Goal: Find contact information

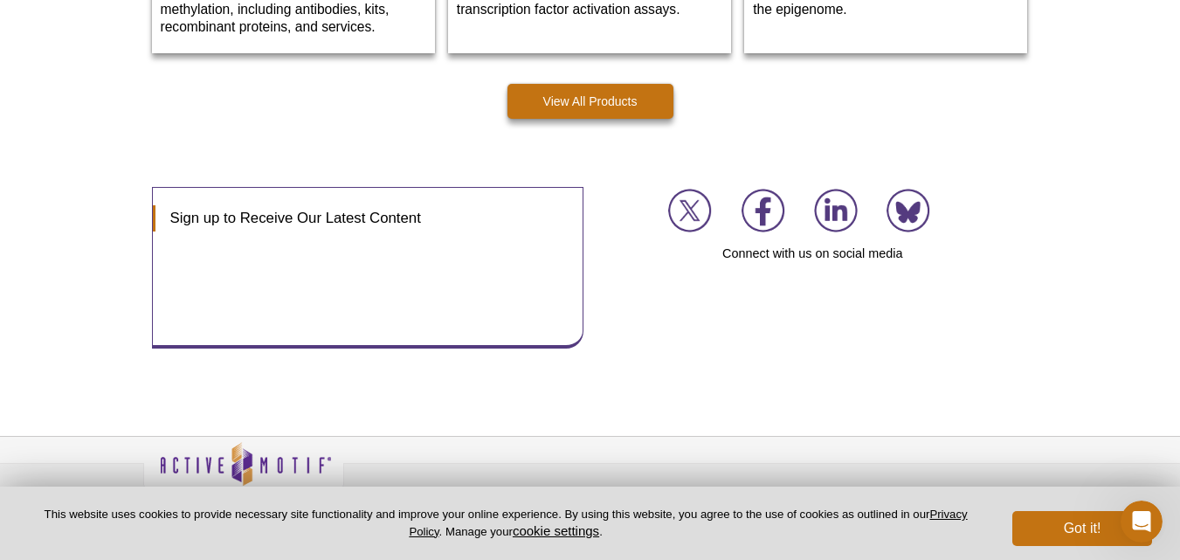
scroll to position [2737, 0]
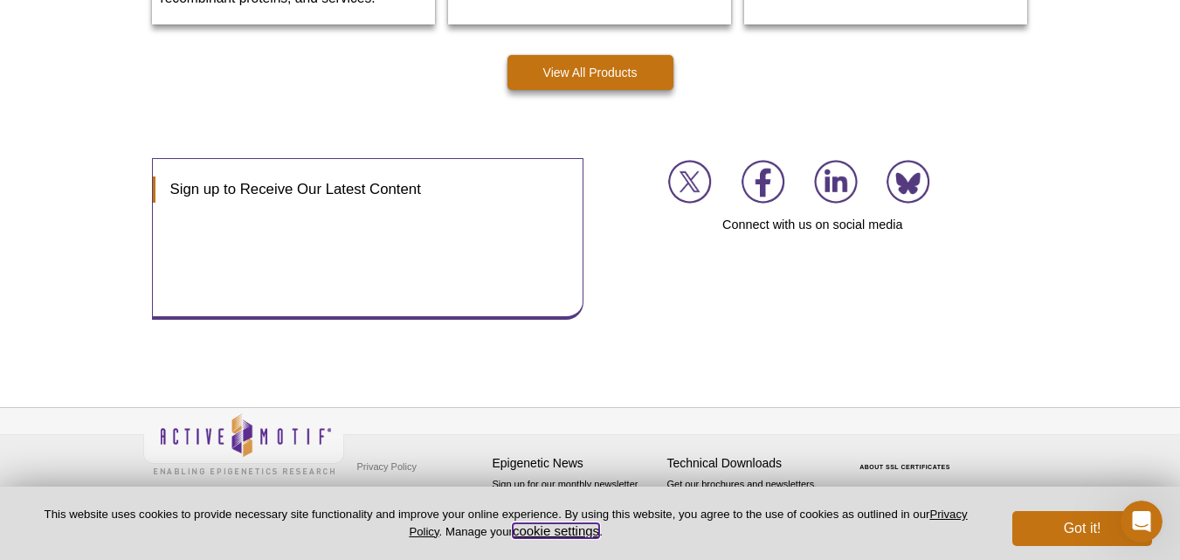
click at [546, 529] on button "cookie settings" at bounding box center [556, 530] width 86 height 15
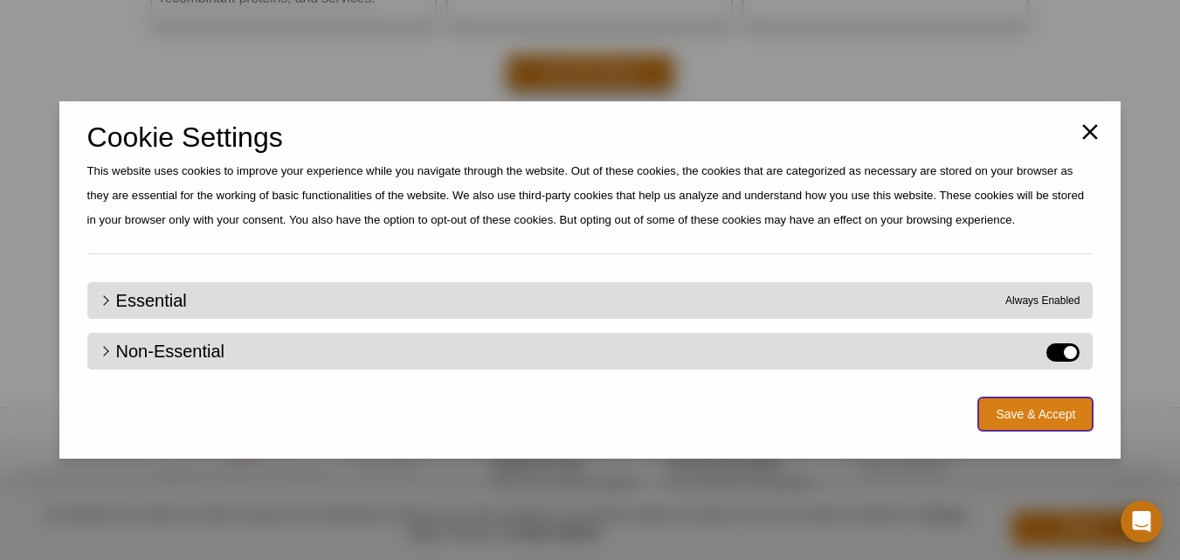
click at [1023, 411] on button "Save & Accept" at bounding box center [1035, 413] width 114 height 33
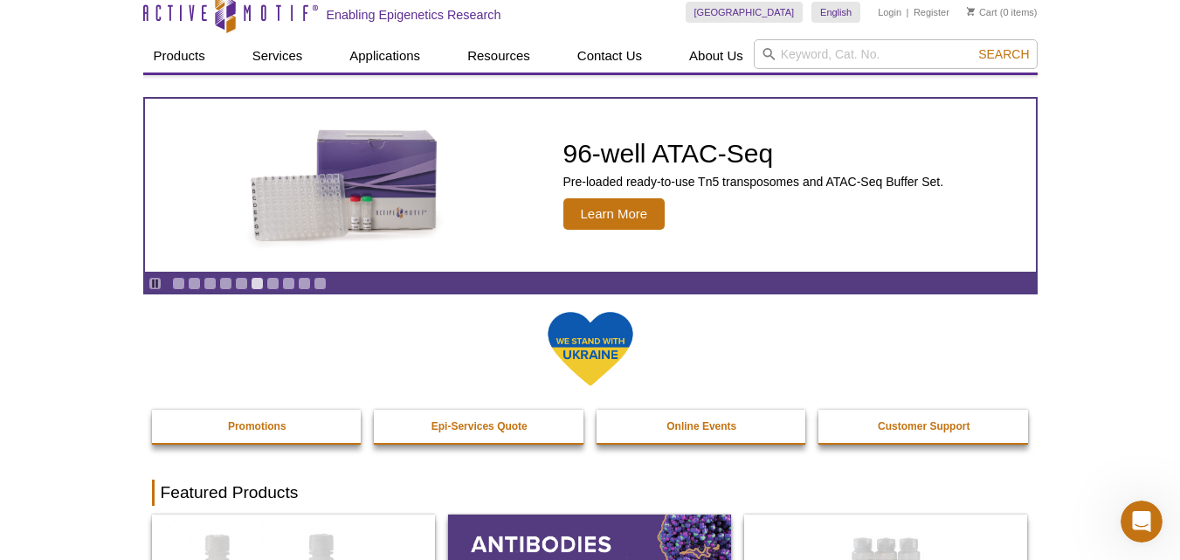
scroll to position [0, 0]
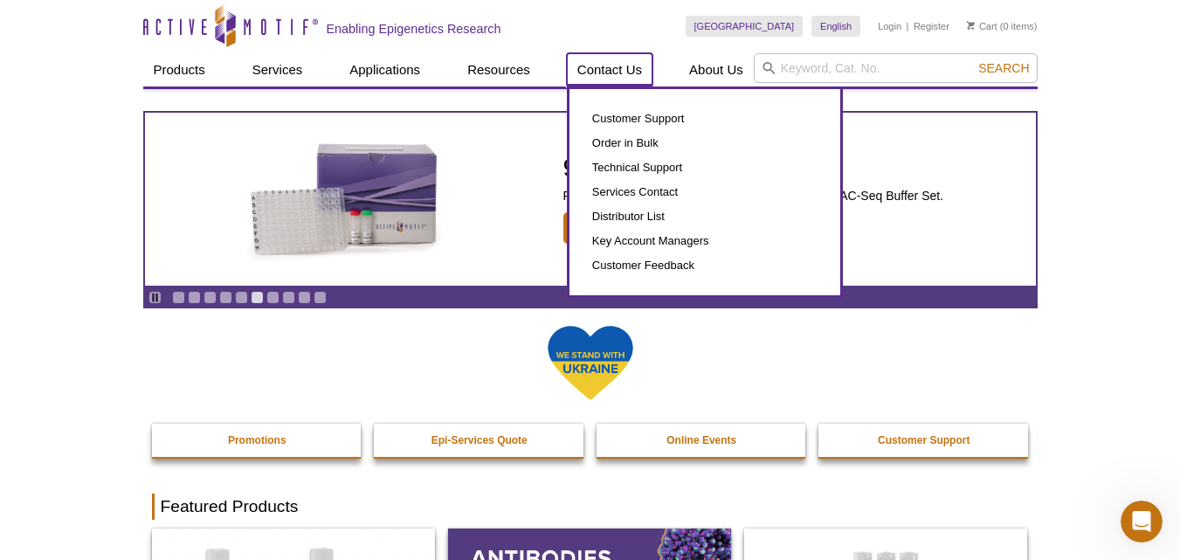
click at [612, 69] on link "Contact Us" at bounding box center [610, 69] width 86 height 33
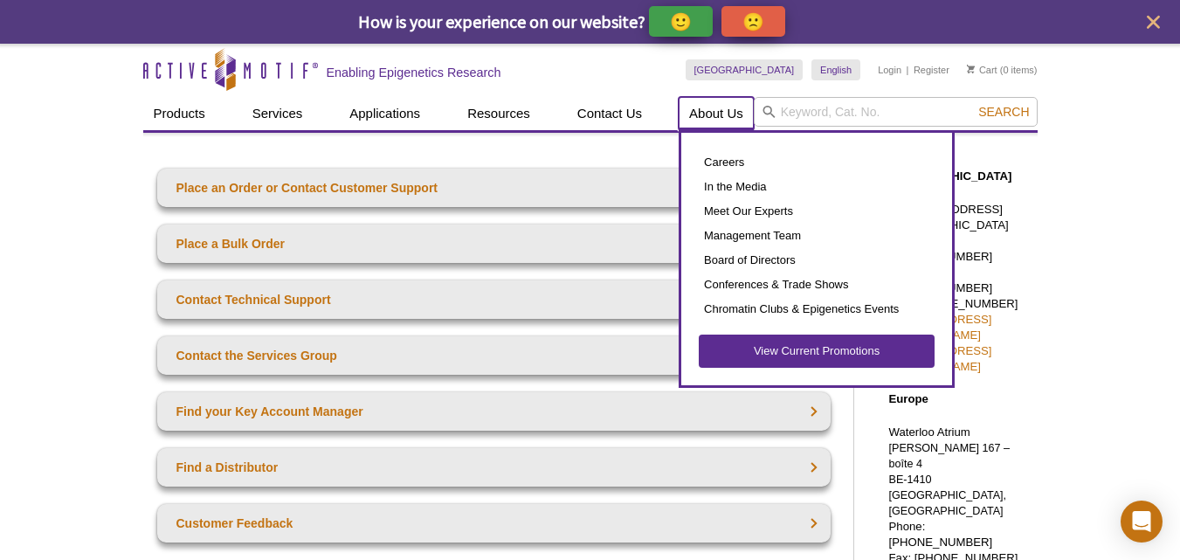
click at [726, 107] on link "About Us" at bounding box center [716, 113] width 75 height 33
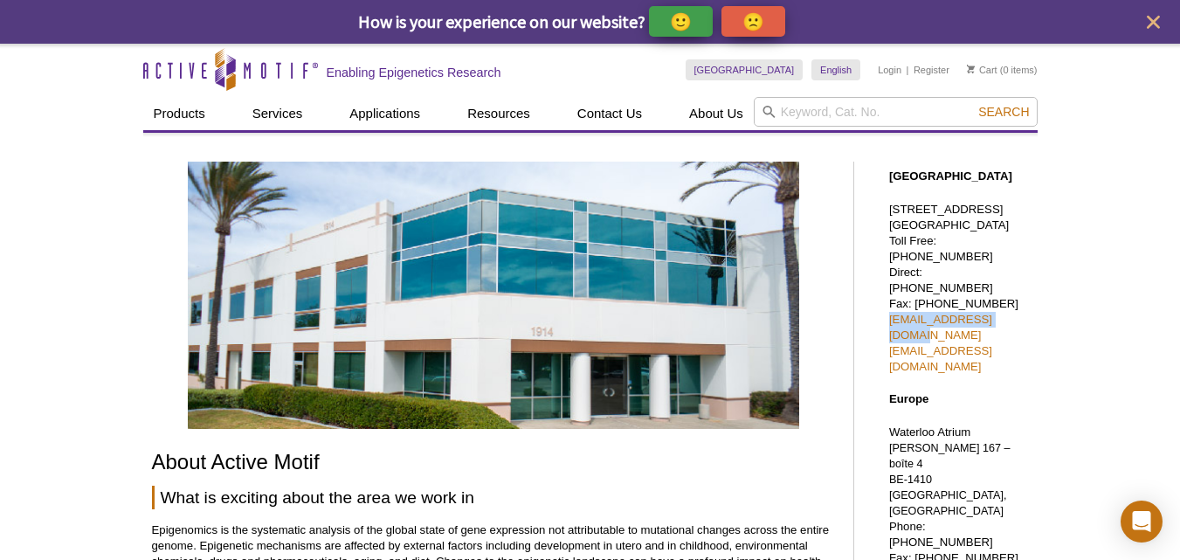
drag, startPoint x: 880, startPoint y: 303, endPoint x: 1013, endPoint y: 302, distance: 132.8
copy link "[EMAIL_ADDRESS][DOMAIN_NAME]"
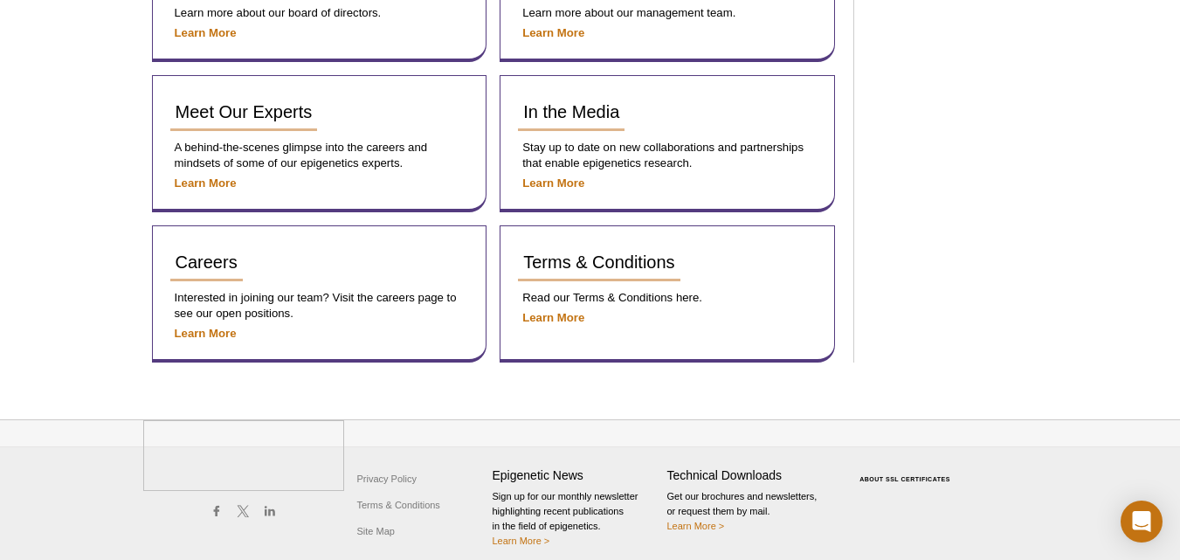
scroll to position [1150, 0]
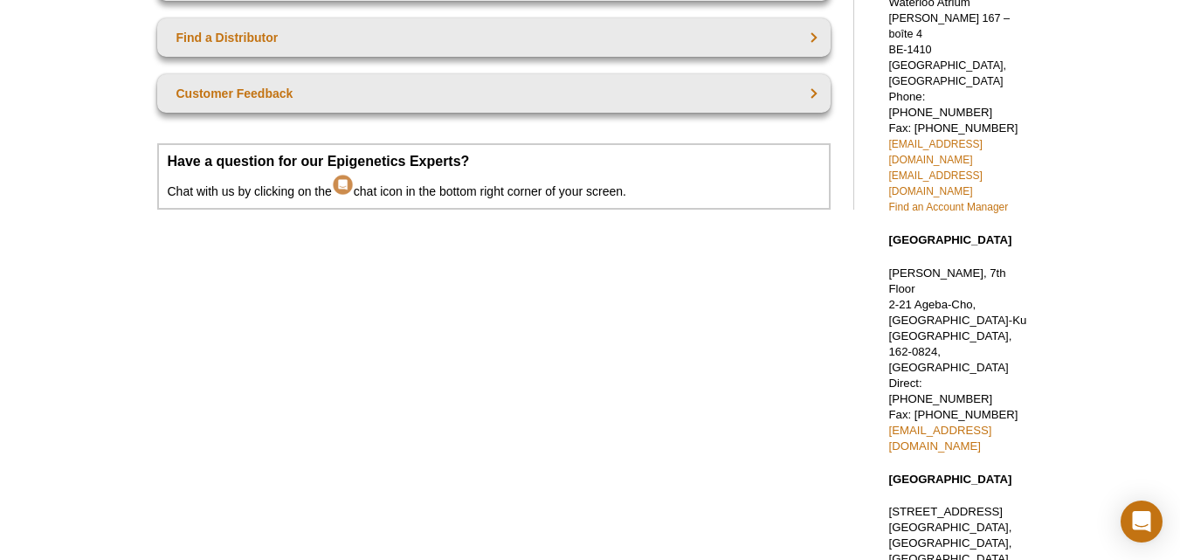
scroll to position [500, 0]
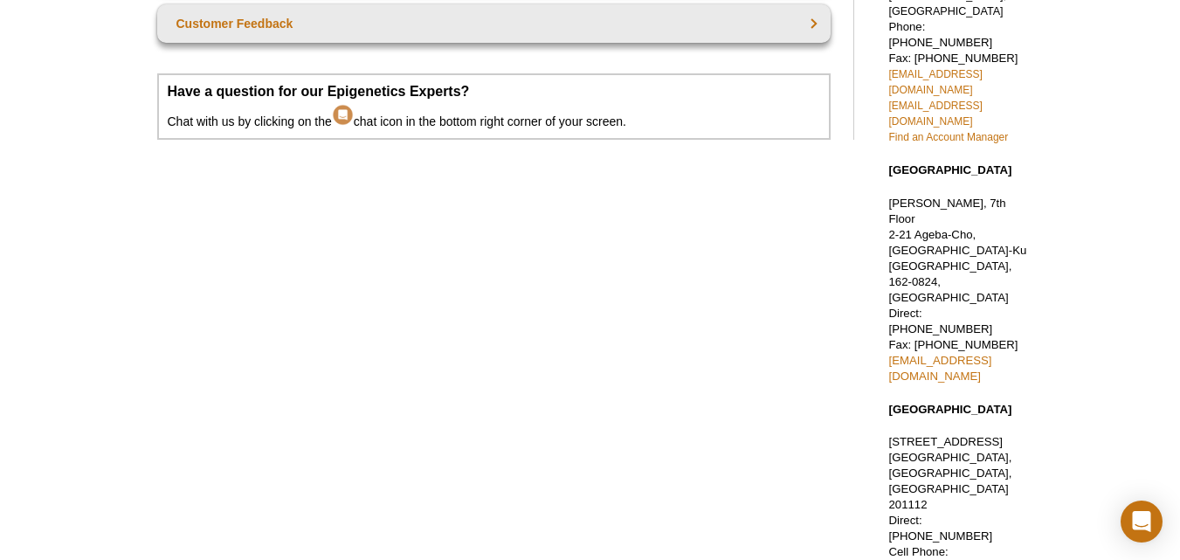
scroll to position [473, 0]
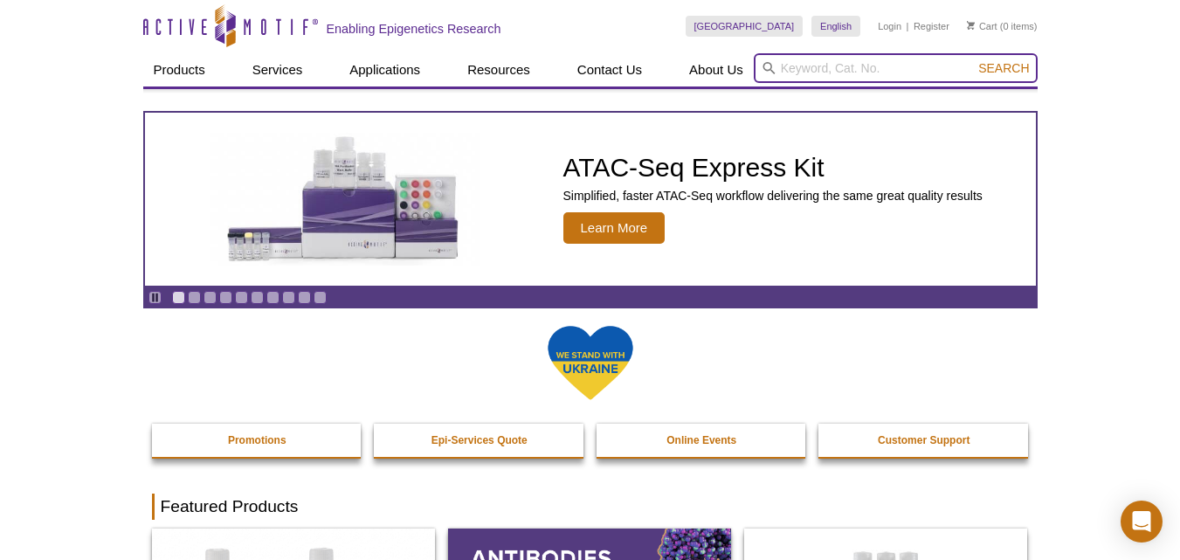
click at [928, 61] on input "search" at bounding box center [896, 68] width 284 height 30
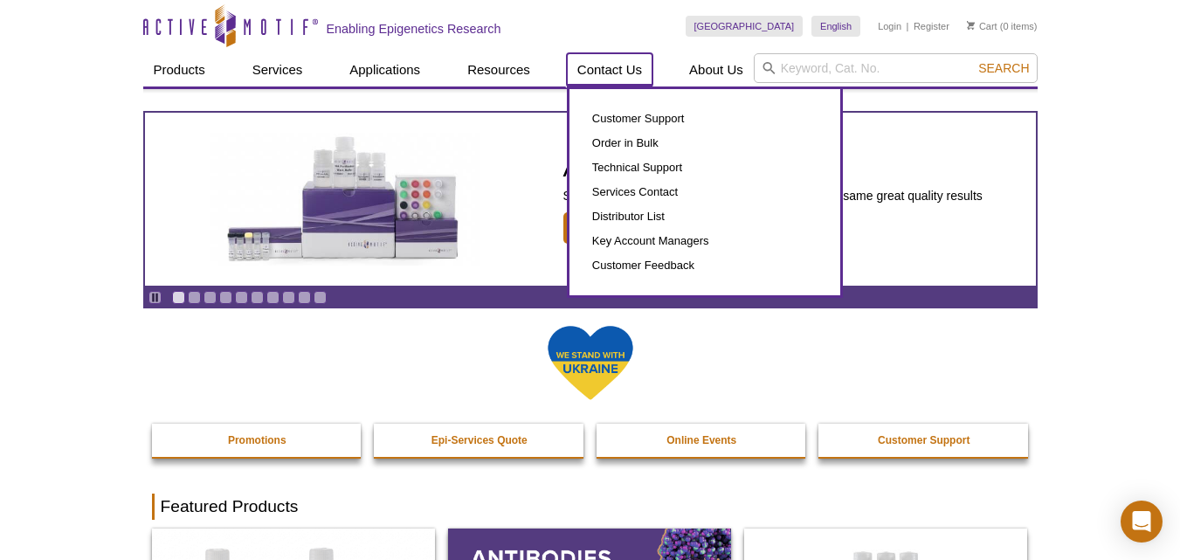
click at [625, 59] on link "Contact Us" at bounding box center [610, 69] width 86 height 33
